Goal: Information Seeking & Learning: Learn about a topic

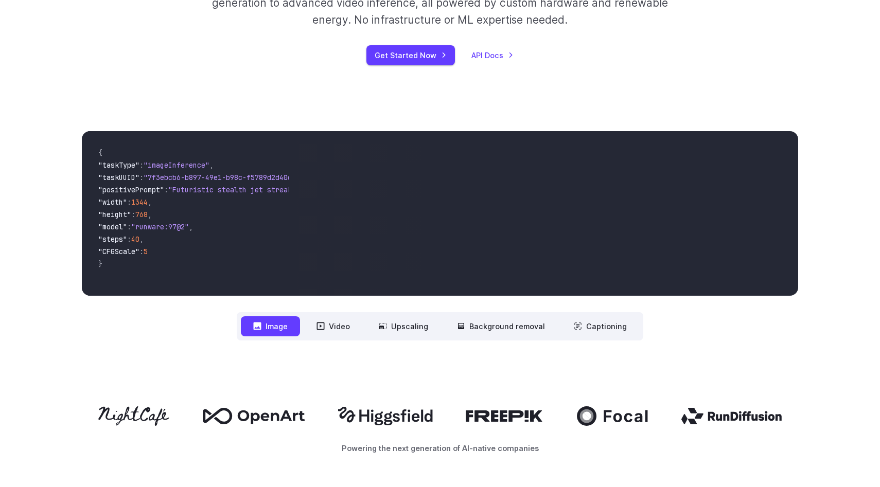
scroll to position [276, 0]
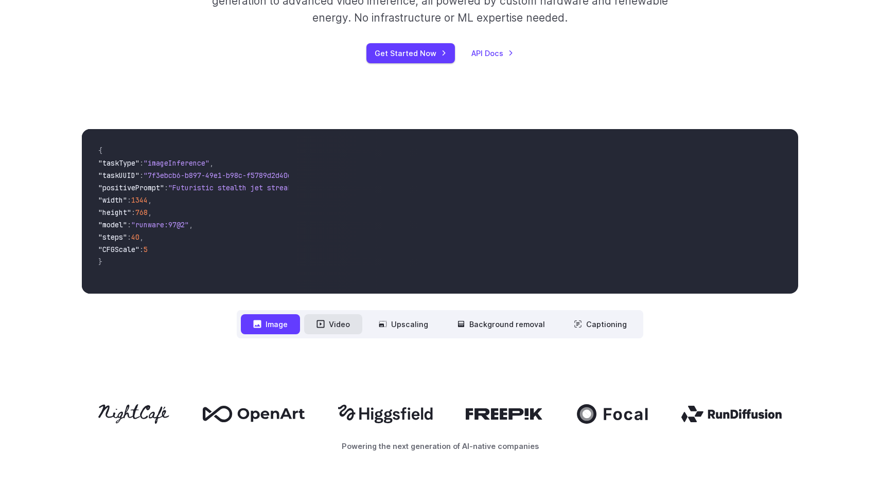
click at [325, 329] on button "Video" at bounding box center [333, 324] width 58 height 20
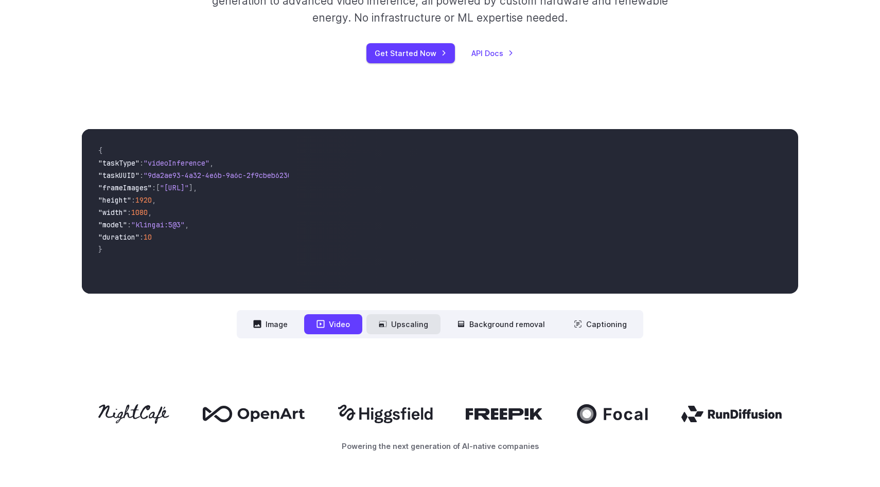
click at [392, 330] on button "Upscaling" at bounding box center [403, 324] width 74 height 20
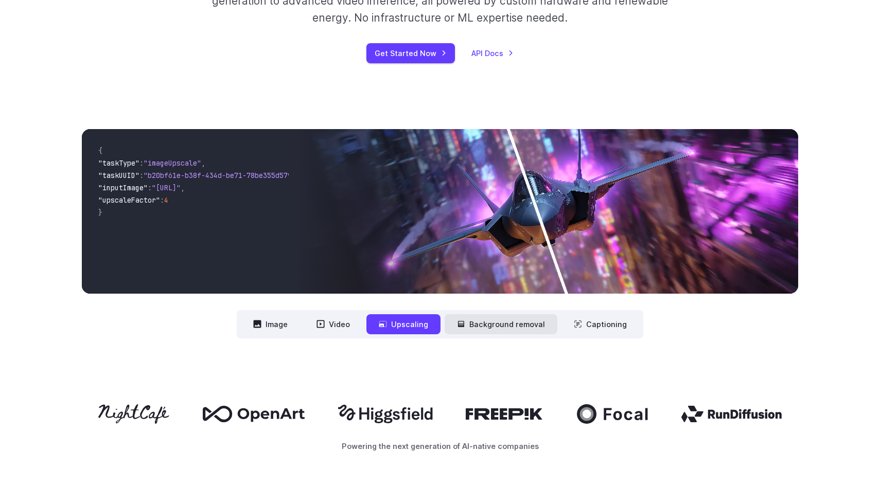
click at [467, 332] on button "Background removal" at bounding box center [501, 324] width 113 height 20
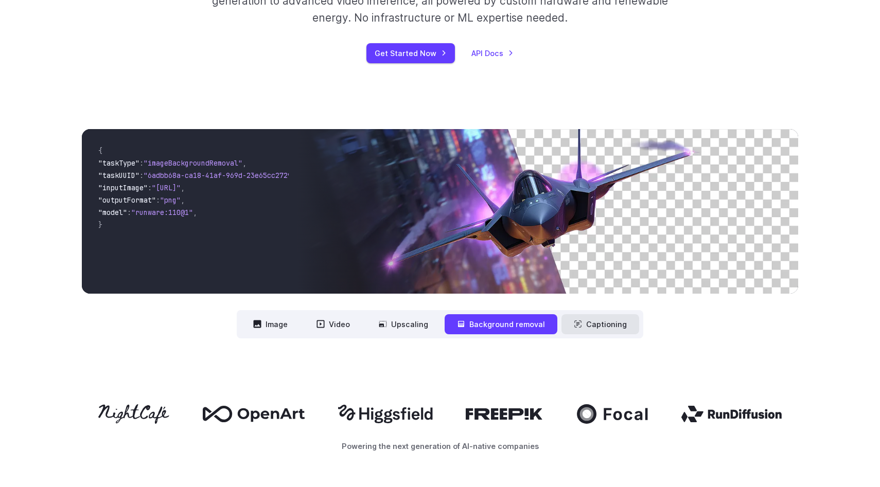
click at [584, 327] on button "Captioning" at bounding box center [600, 324] width 78 height 20
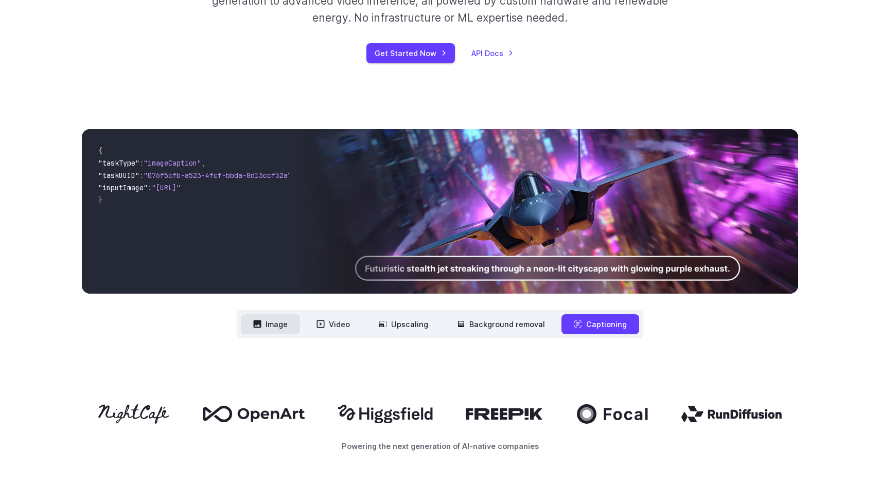
click at [275, 322] on button "Image" at bounding box center [270, 324] width 59 height 20
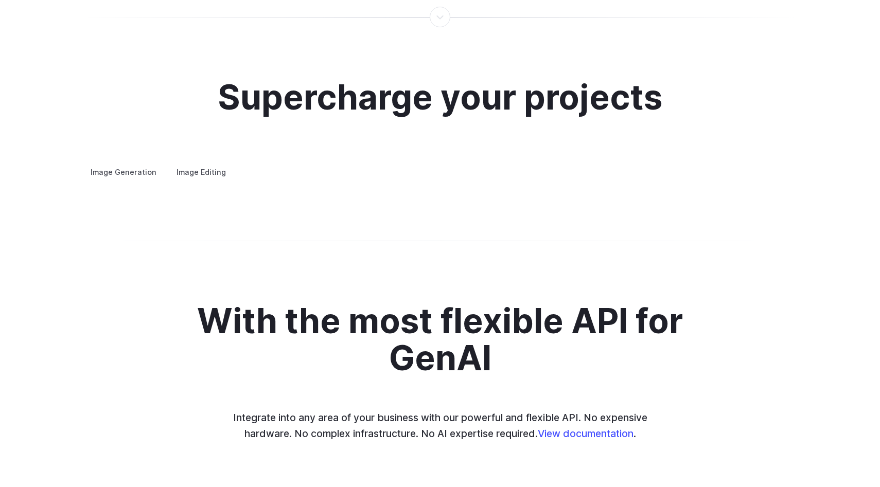
scroll to position [1927, 0]
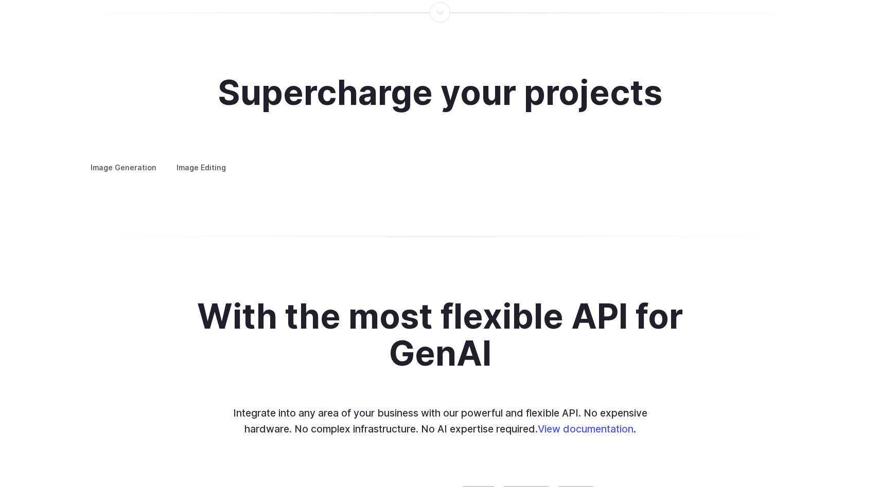
click at [0, 0] on summary "Concept design" at bounding box center [0, 0] width 0 height 0
click at [0, 0] on p "Quickly ideate and polish new concepts, from character design, to logos and mor…" at bounding box center [0, 0] width 0 height 0
click at [0, 0] on summary "Concept design" at bounding box center [0, 0] width 0 height 0
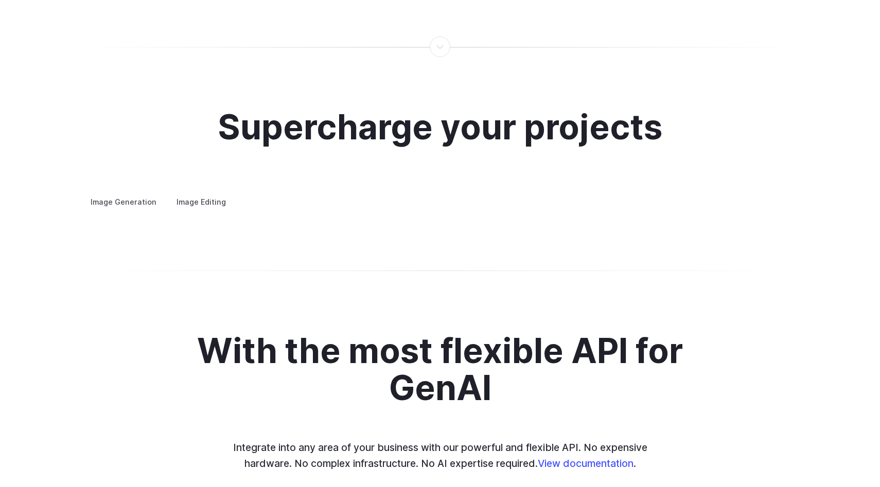
scroll to position [1882, 0]
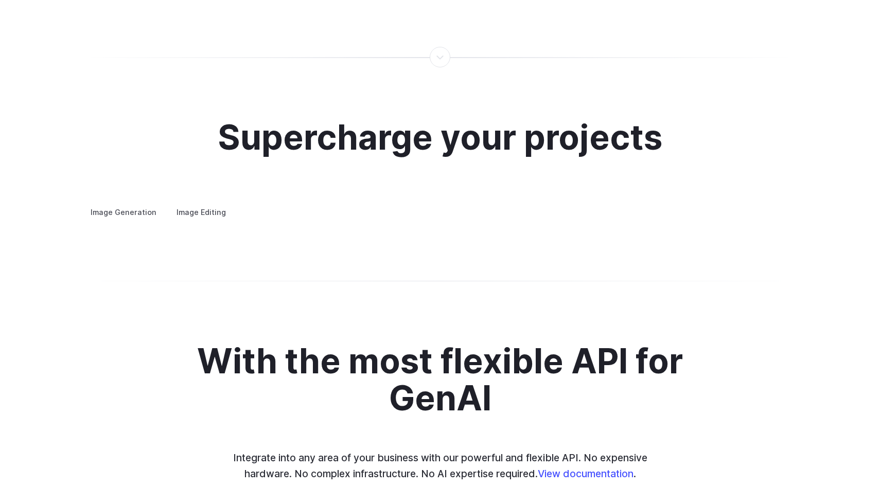
click at [0, 0] on summary "Concept design" at bounding box center [0, 0] width 0 height 0
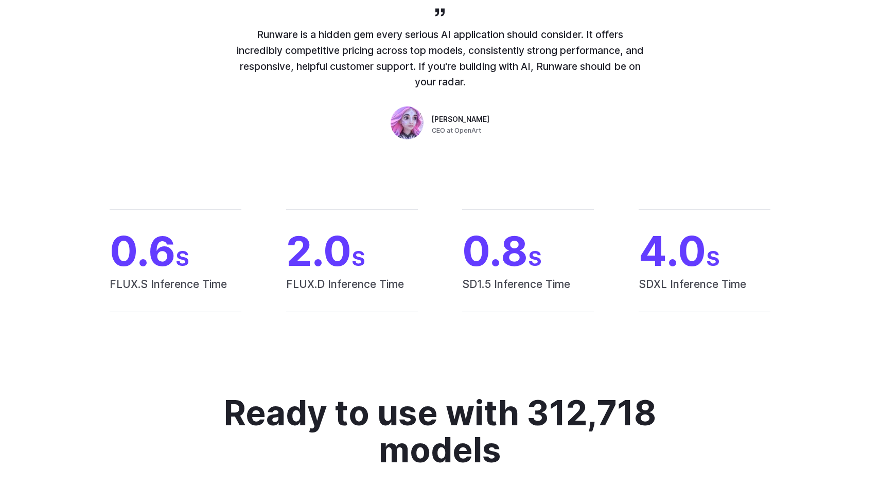
scroll to position [0, 0]
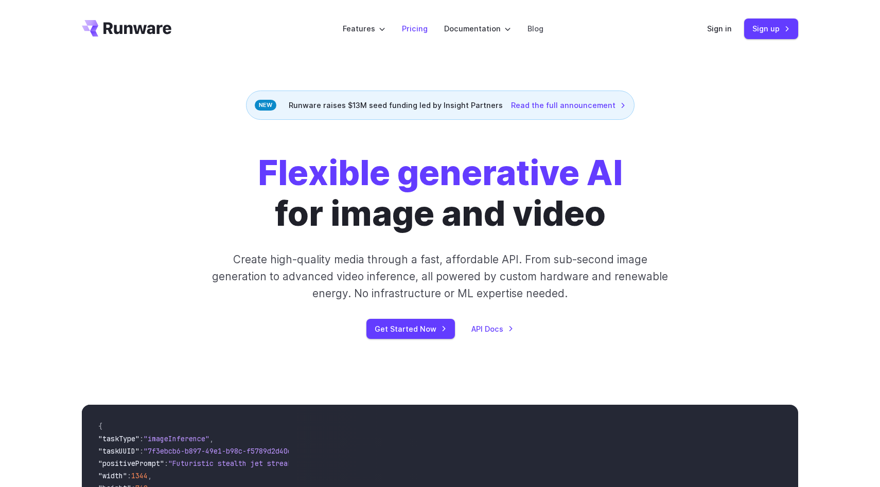
click at [416, 29] on link "Pricing" at bounding box center [415, 29] width 26 height 12
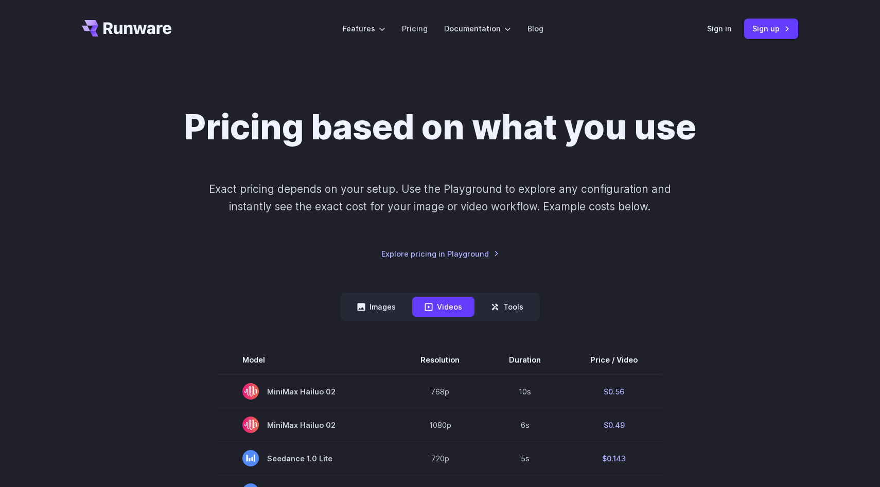
click at [153, 26] on icon "Go to /" at bounding box center [137, 28] width 68 height 12
